Goal: Task Accomplishment & Management: Use online tool/utility

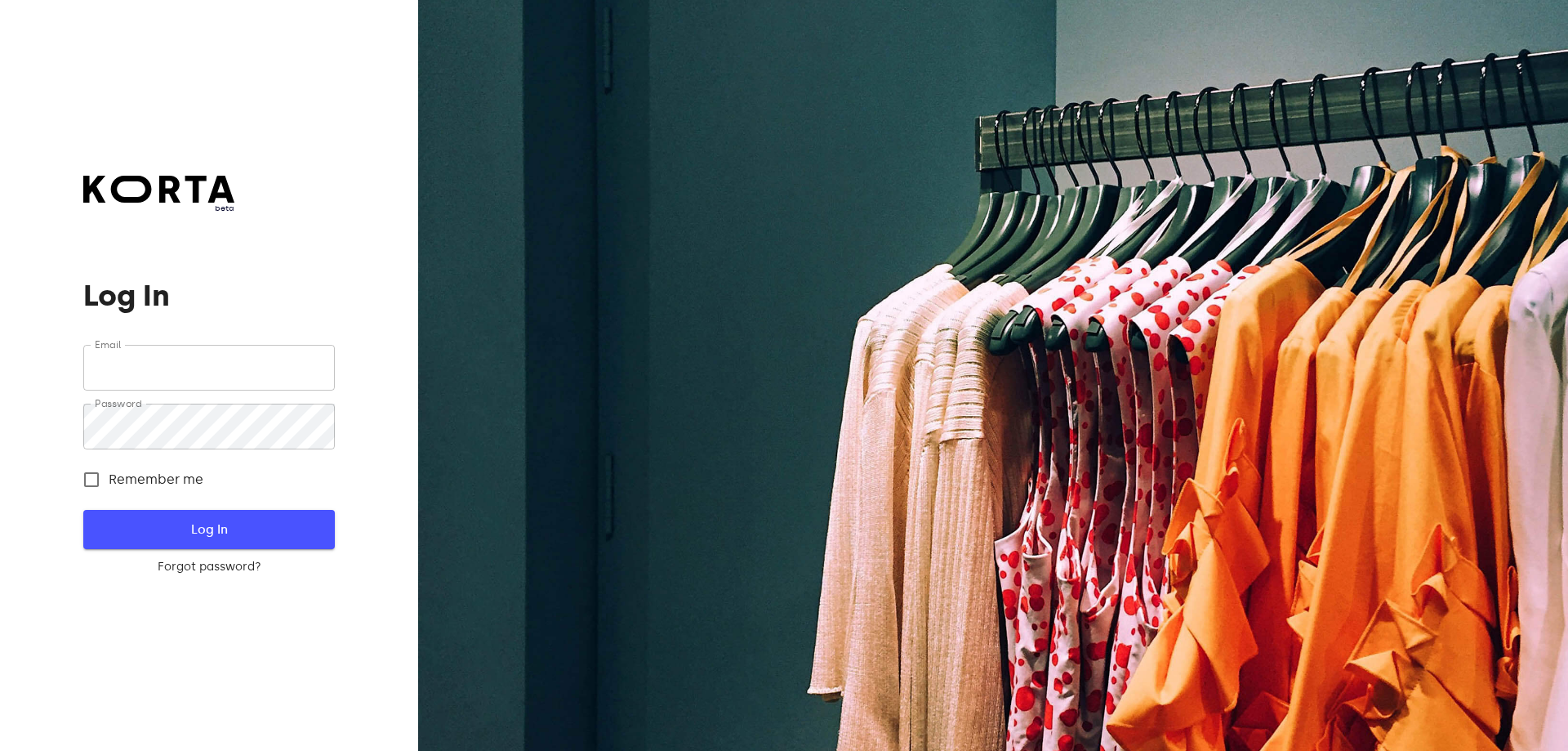
type input "[EMAIL_ADDRESS][DOMAIN_NAME]"
click at [196, 526] on span "Log In" at bounding box center [208, 529] width 198 height 21
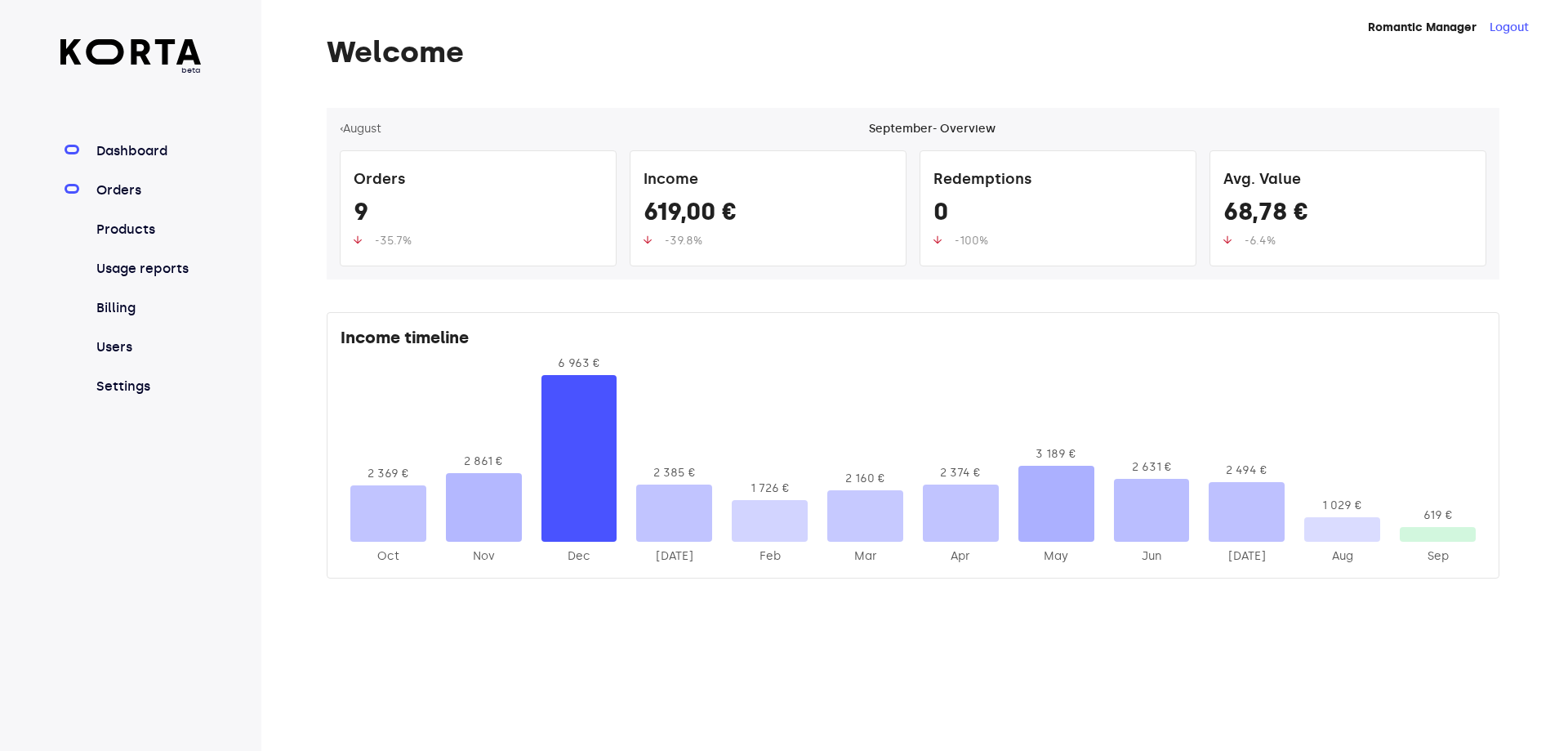
click at [119, 184] on link "Orders" at bounding box center [147, 191] width 109 height 20
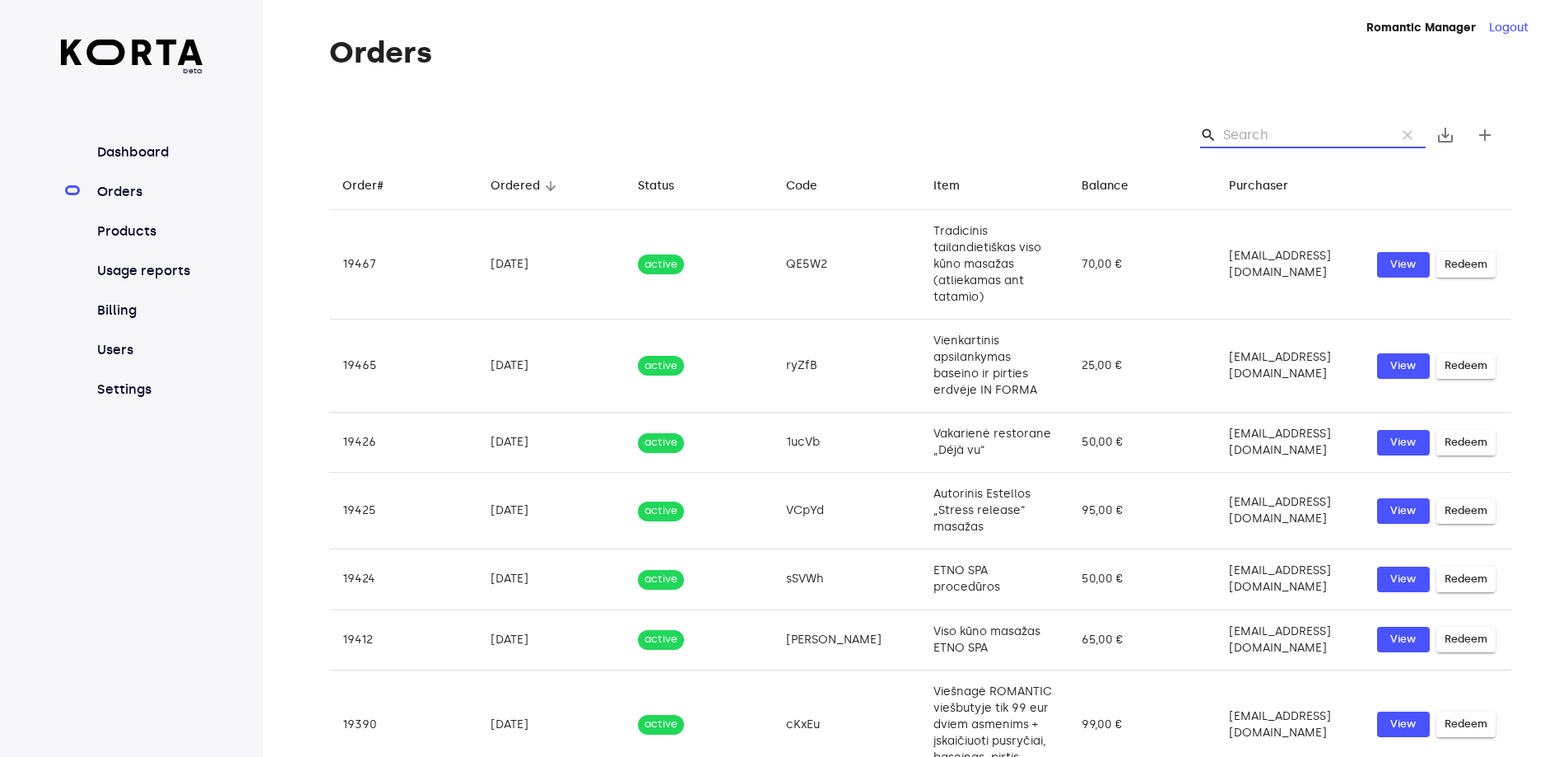
click at [1275, 137] on input "Search" at bounding box center [1302, 135] width 159 height 27
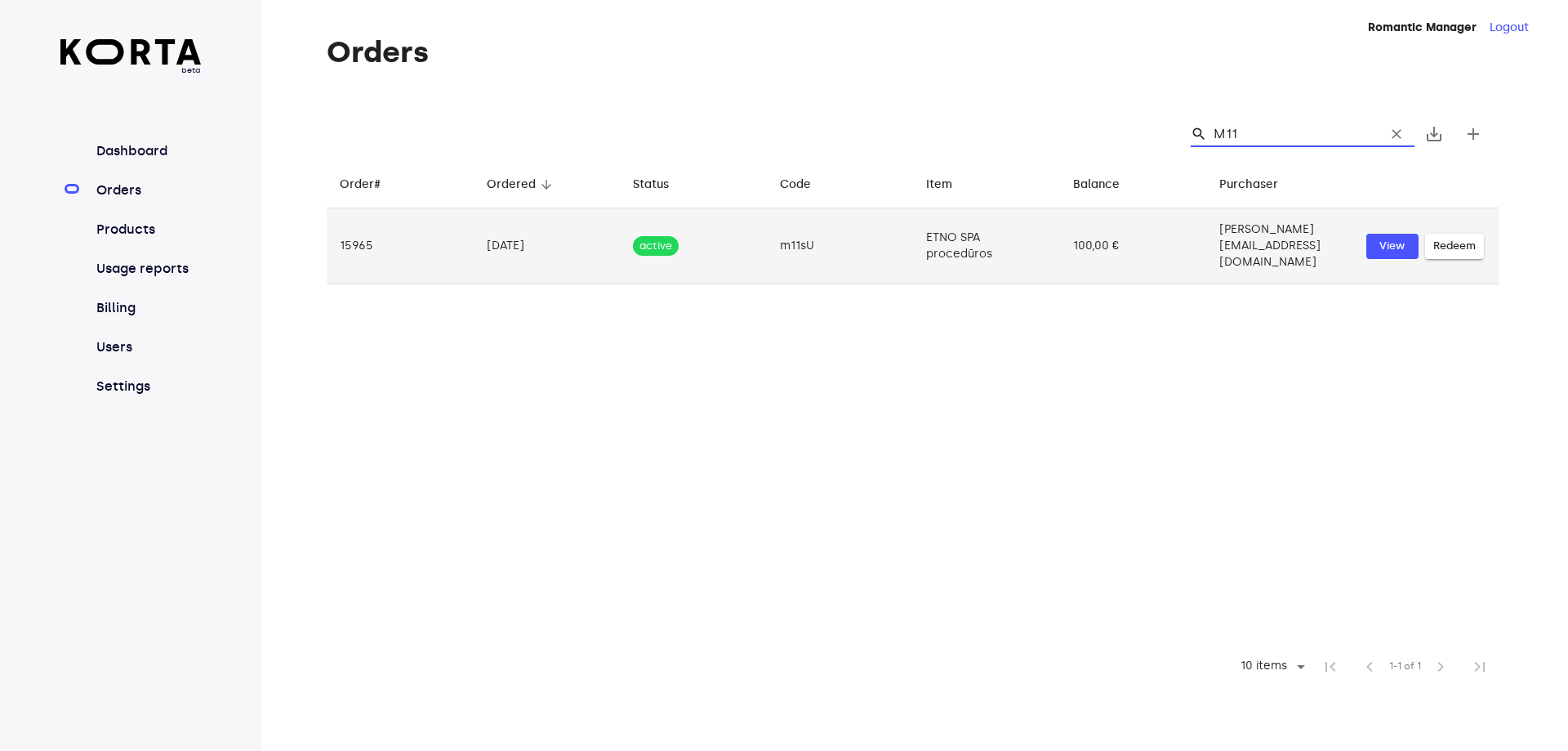
type input "M11"
click at [1154, 254] on td "100,00 €" at bounding box center [1134, 246] width 147 height 76
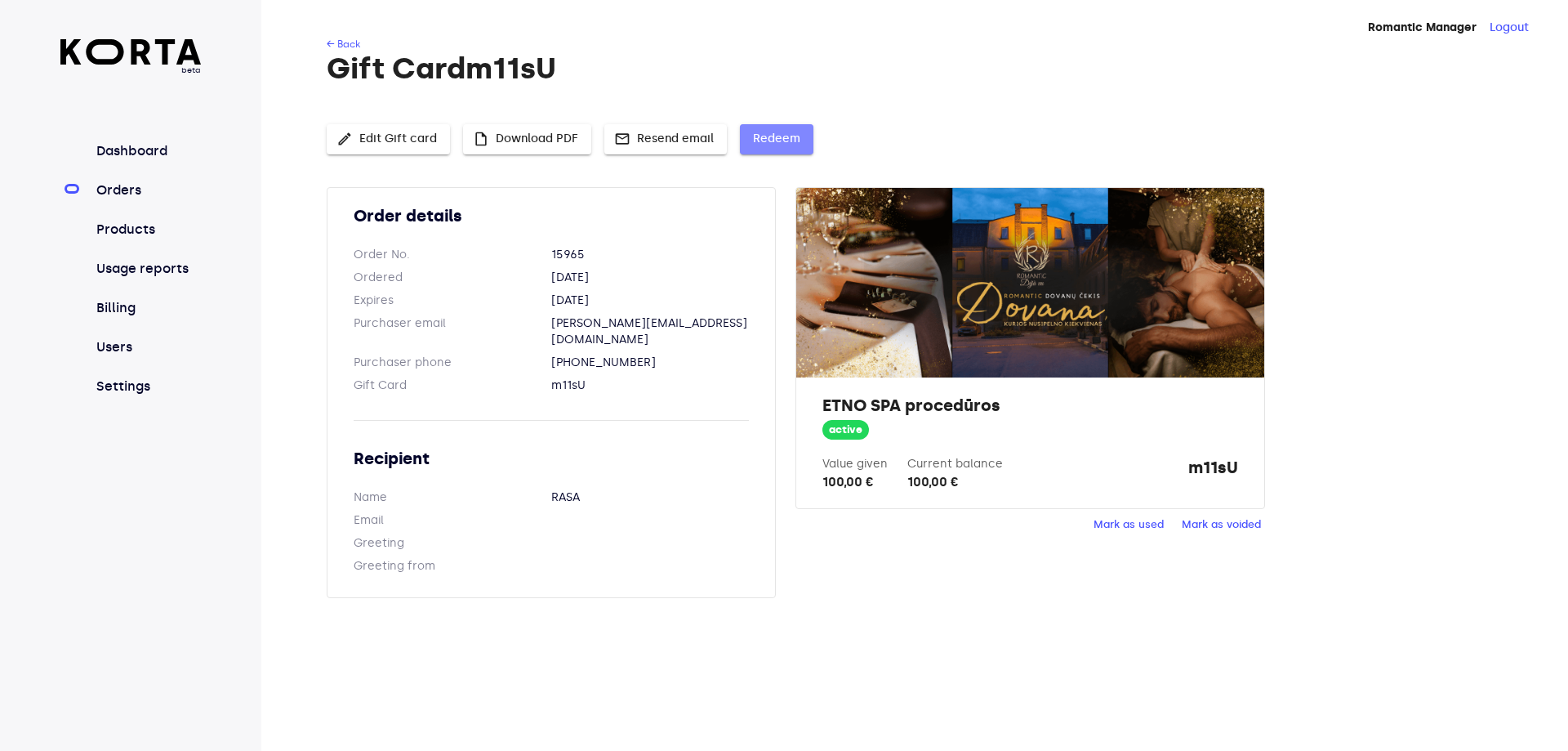
click at [758, 132] on span "Redeem" at bounding box center [777, 139] width 47 height 20
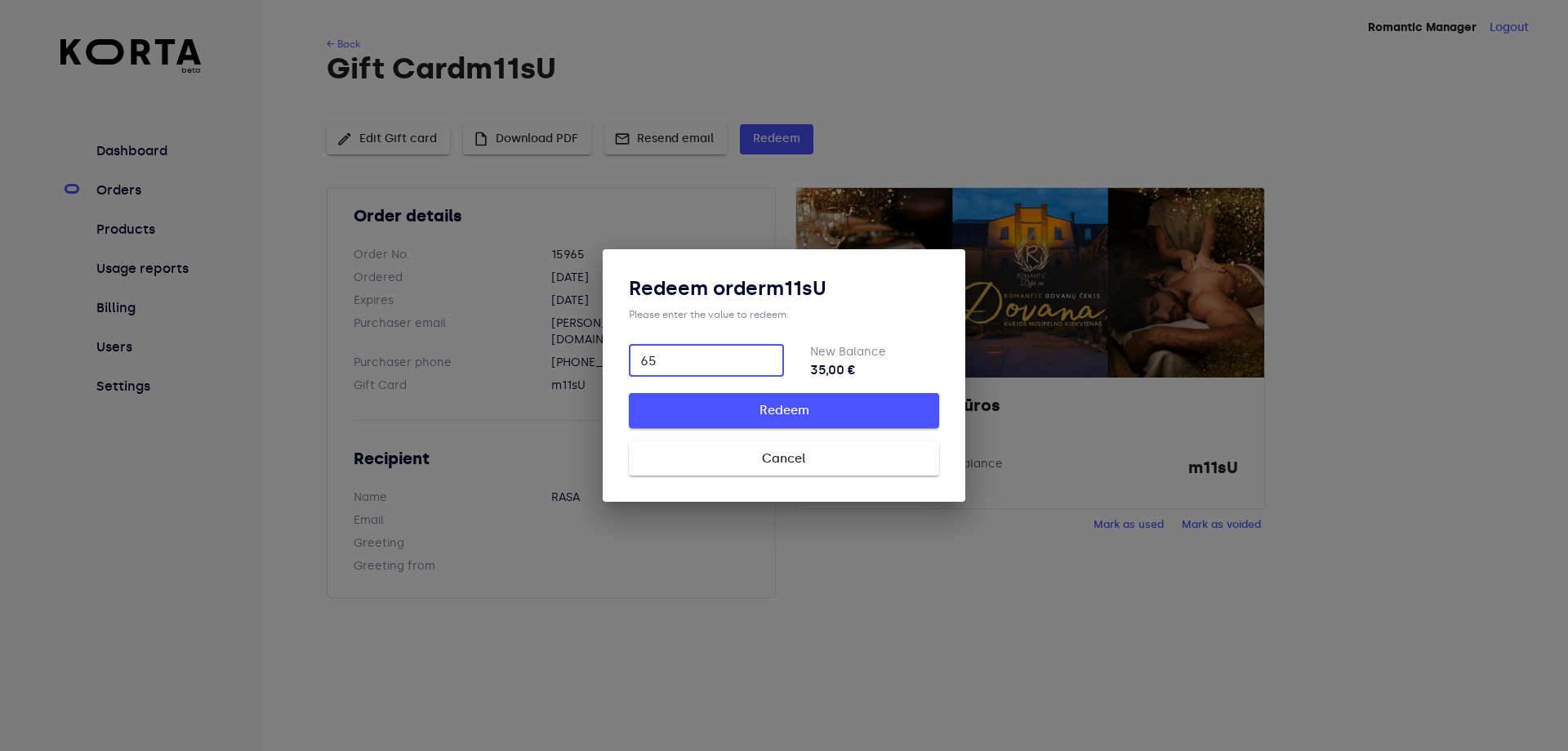
type input "65"
click at [743, 424] on button "Redeem" at bounding box center [784, 410] width 310 height 35
